Goal: Find specific page/section: Find specific page/section

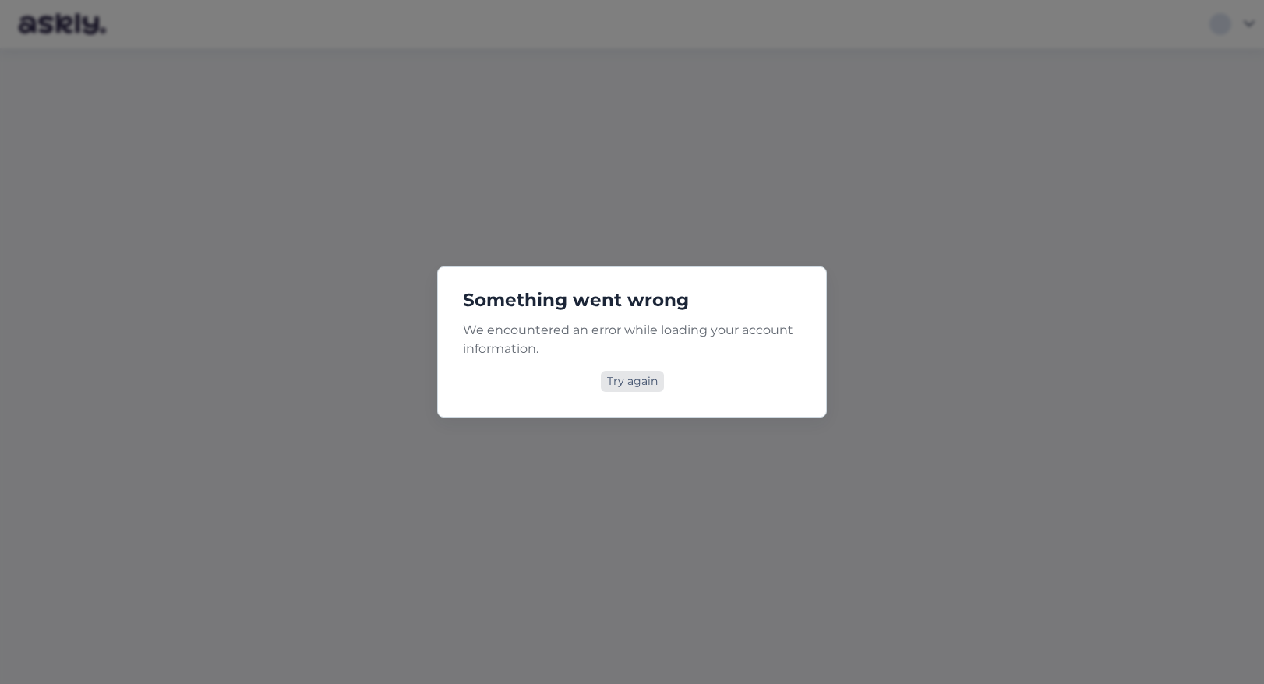
click at [629, 375] on div "Try again" at bounding box center [632, 381] width 63 height 21
click at [634, 393] on div "Something went wrong We encountered an error while loading your account informa…" at bounding box center [632, 342] width 390 height 151
